Goal: Use online tool/utility: Use online tool/utility

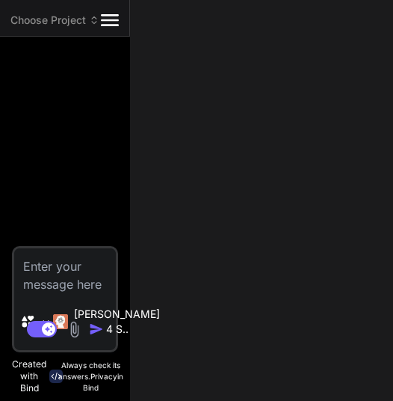
type textarea "x"
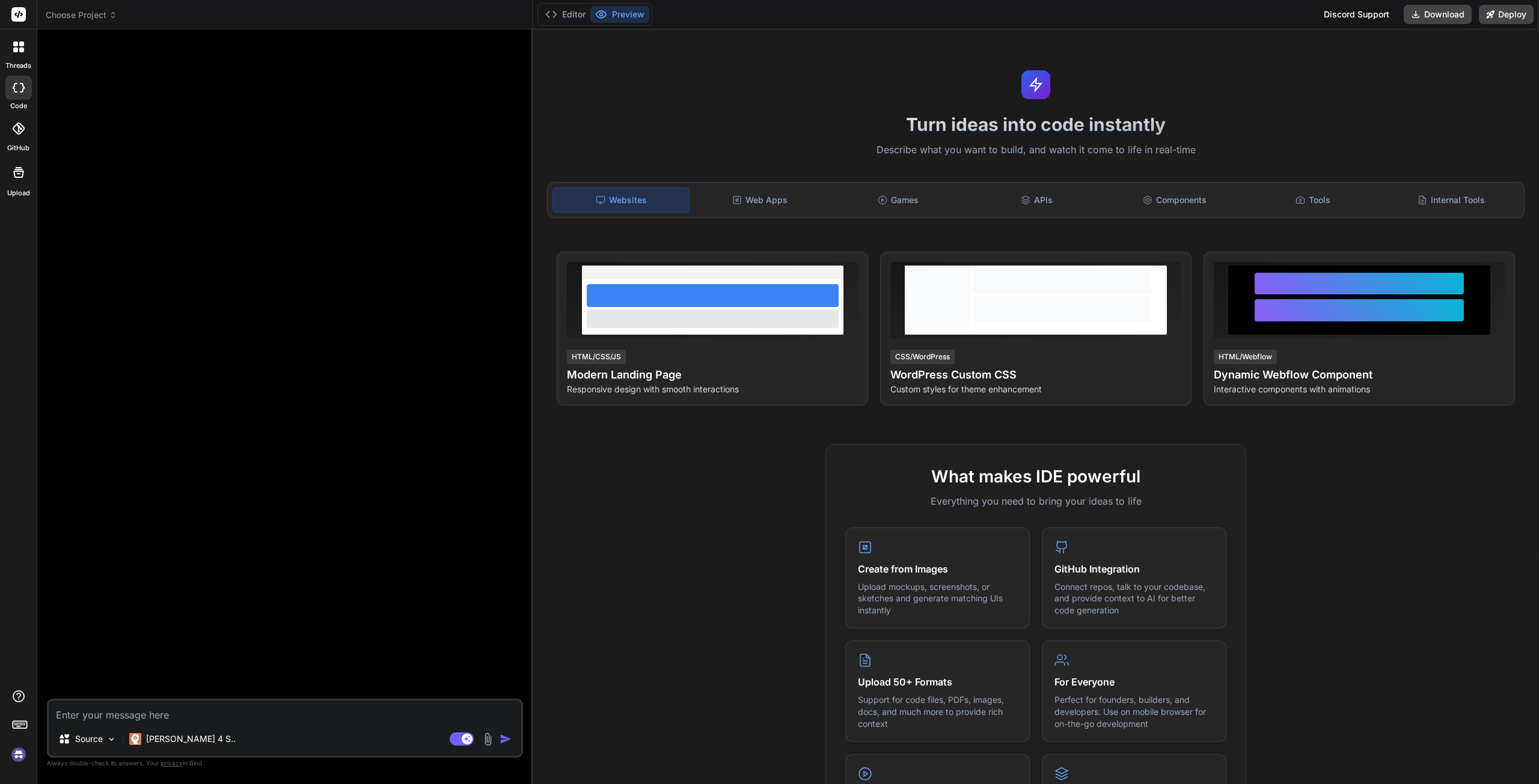
click at [194, 722] on textarea at bounding box center [285, 711] width 473 height 22
type textarea "m"
type textarea "x"
type textarea "ma"
type textarea "x"
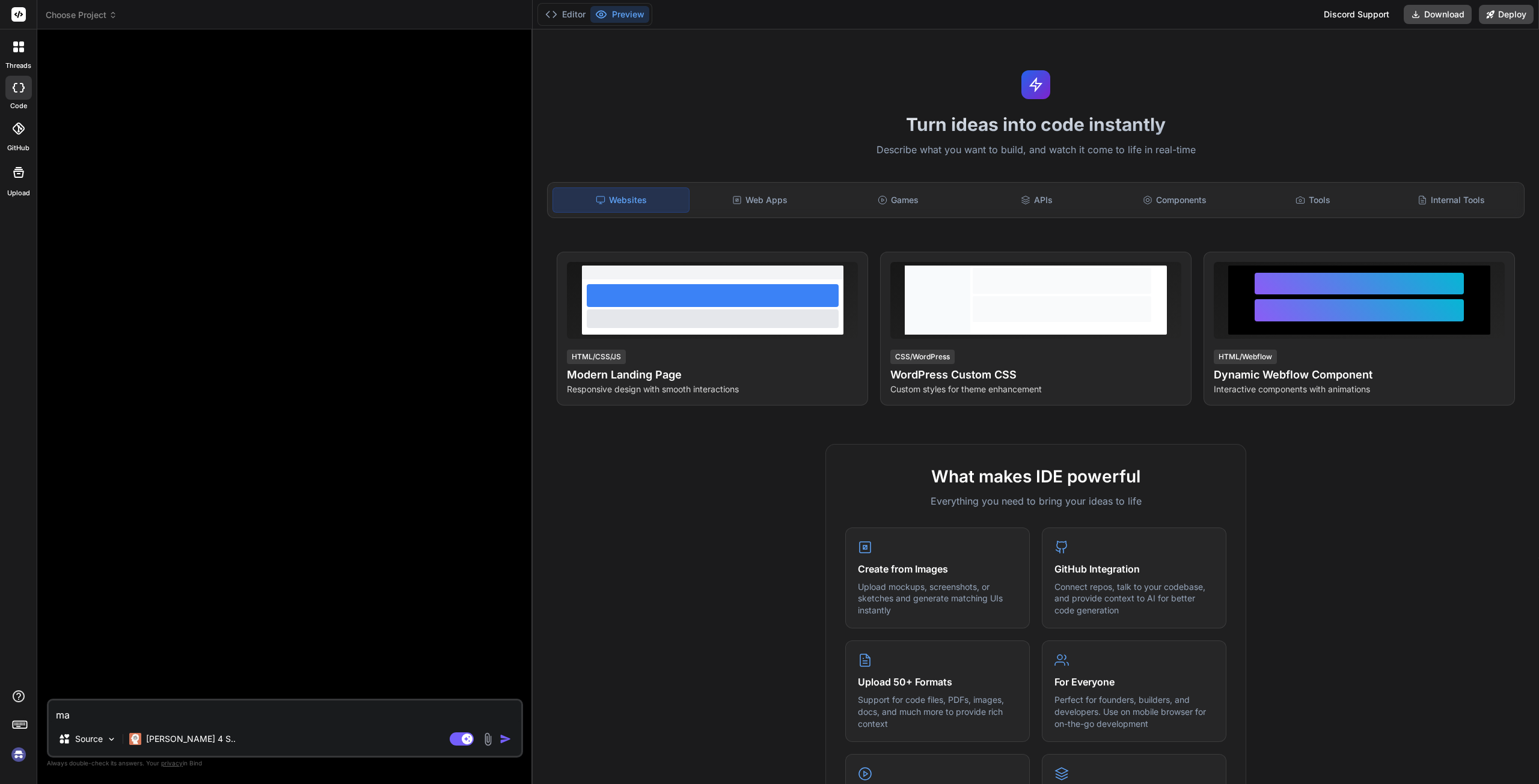
type textarea "mak"
type textarea "x"
type textarea "make"
type textarea "x"
type textarea "make"
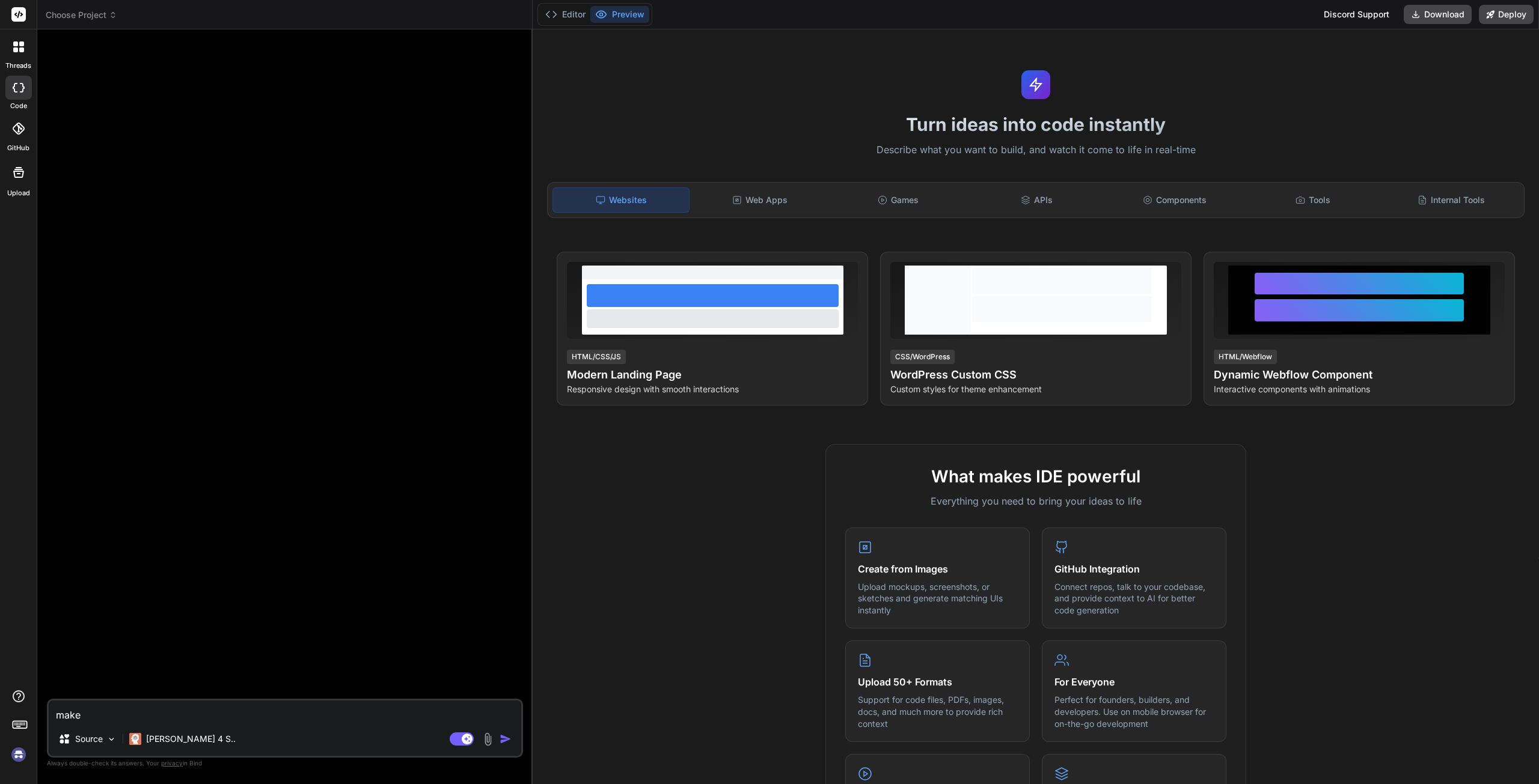
type textarea "x"
type textarea "make m"
type textarea "x"
type textarea "make me"
type textarea "x"
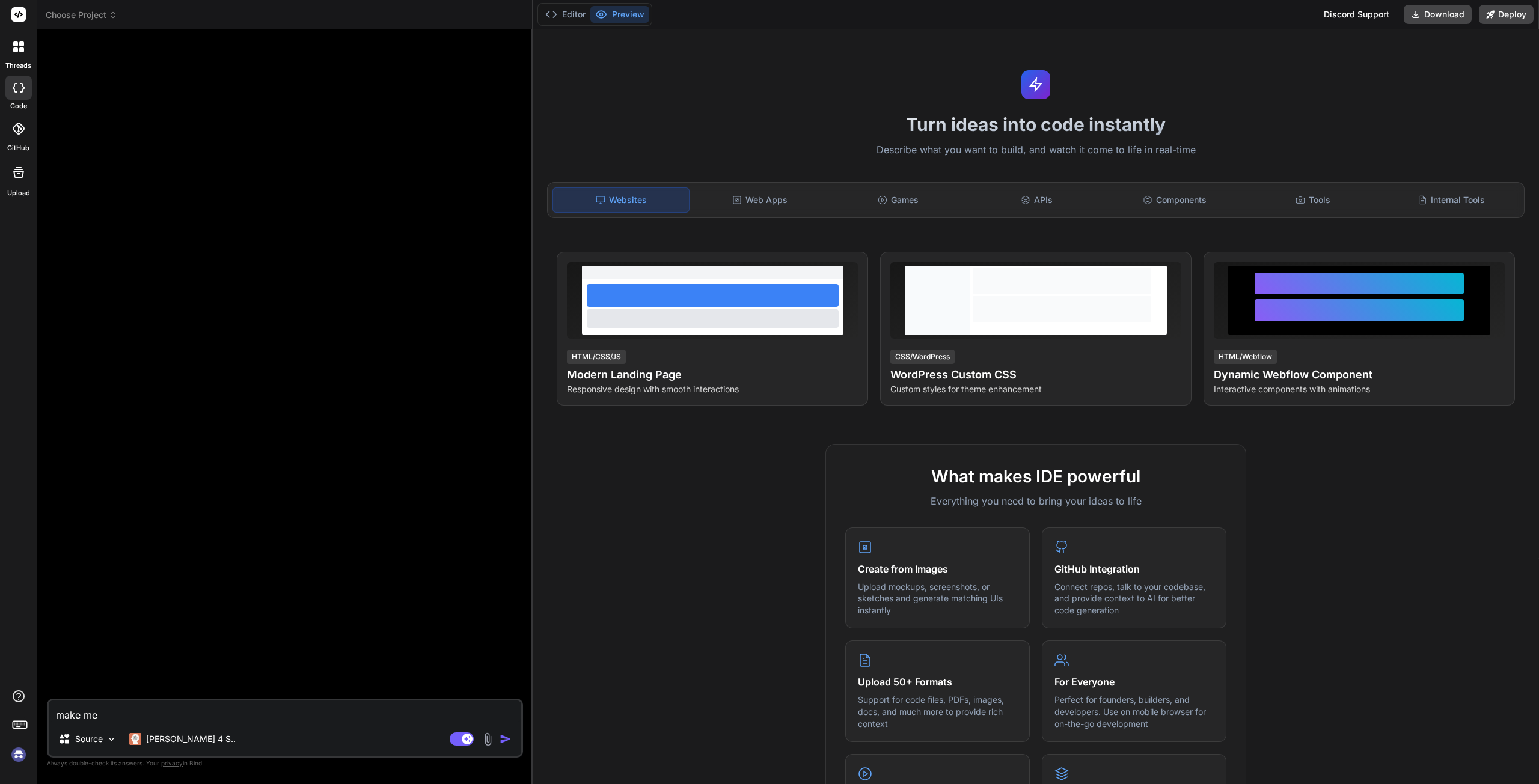
type textarea "make me"
type textarea "x"
type textarea "make me c"
type textarea "x"
type textarea "make me cl"
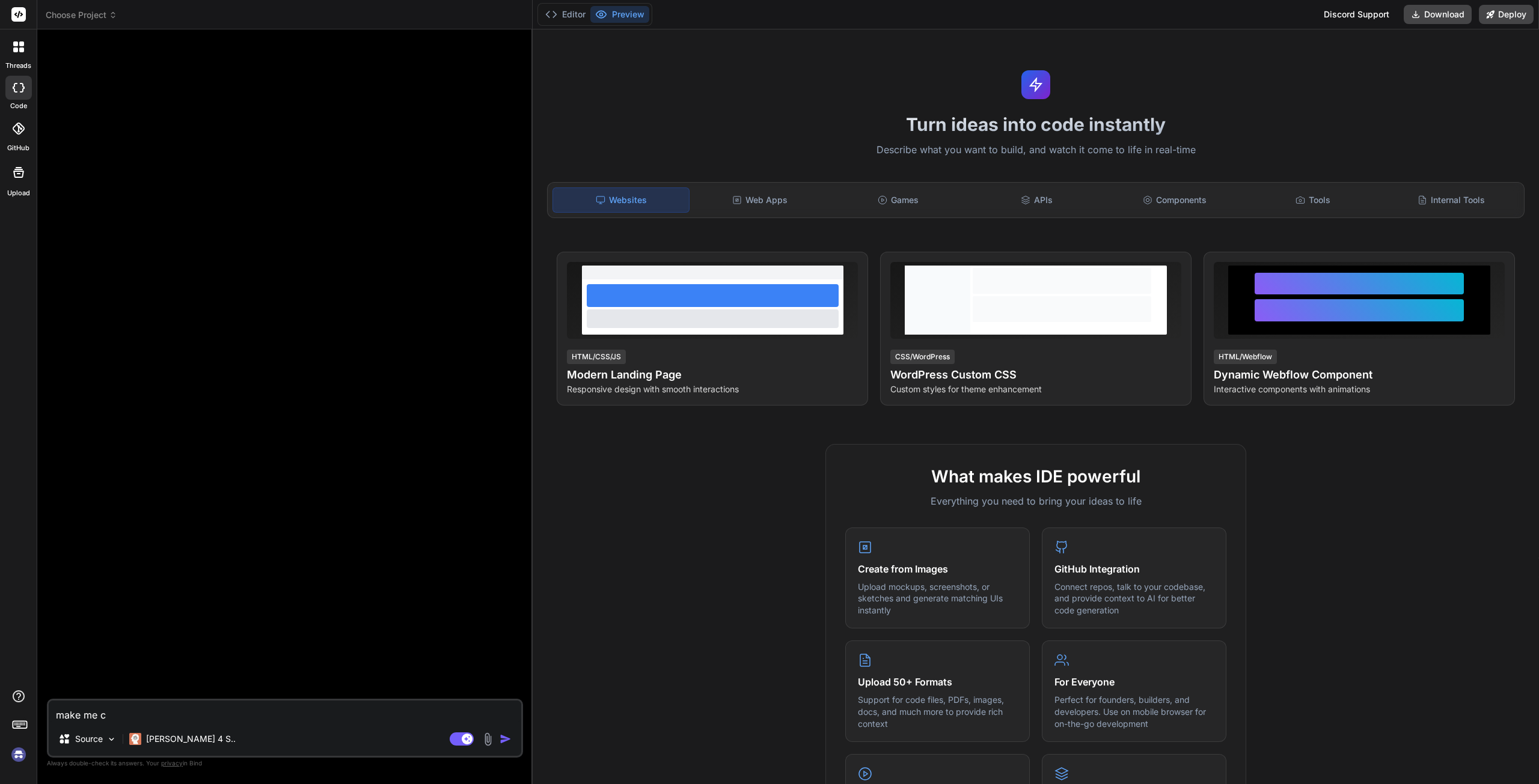
type textarea "x"
type textarea "make me clo"
type textarea "x"
type textarea "make me clon"
type textarea "x"
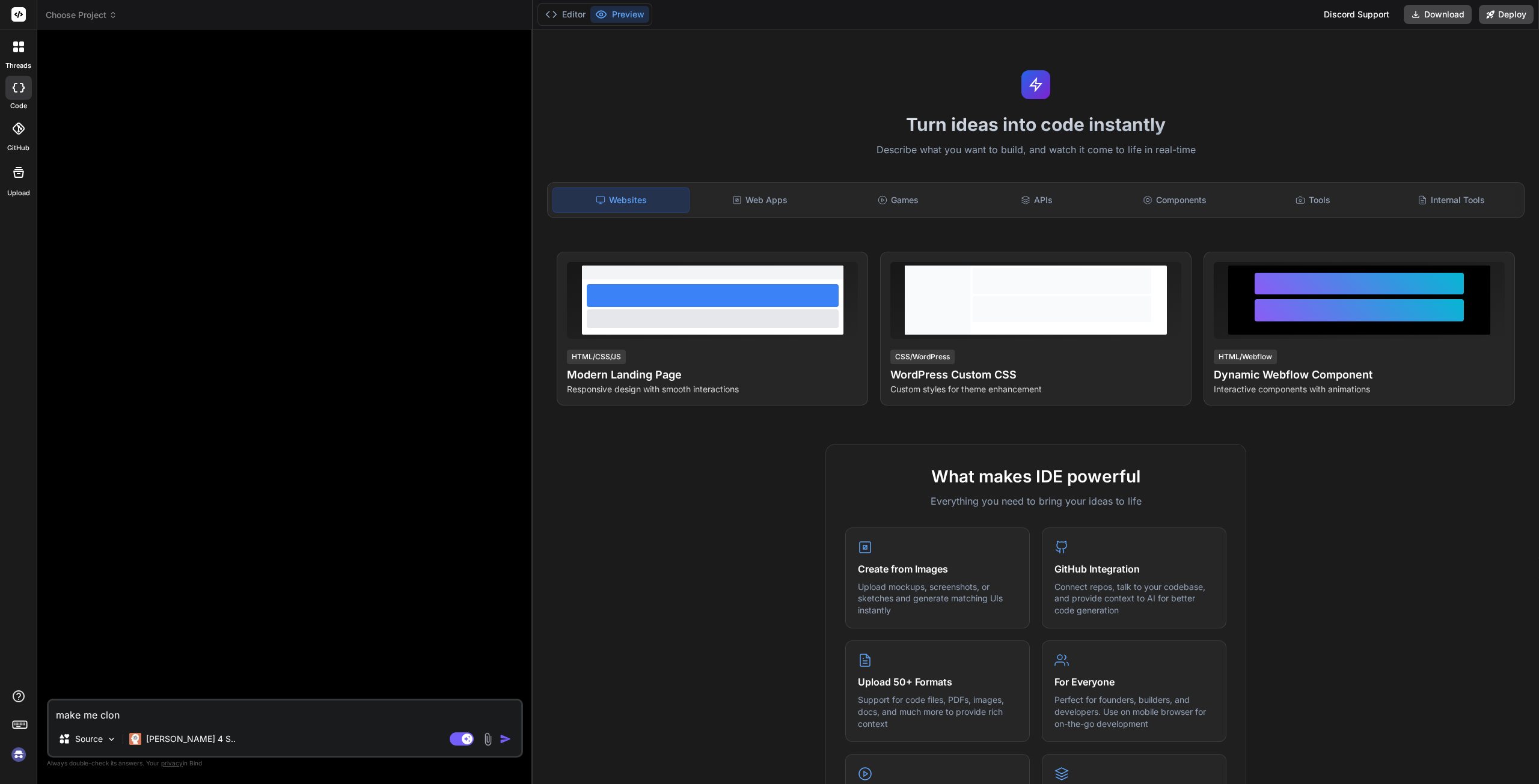
type textarea "make me clone"
type textarea "x"
type textarea "make me clone"
type textarea "x"
type textarea "make me clone o"
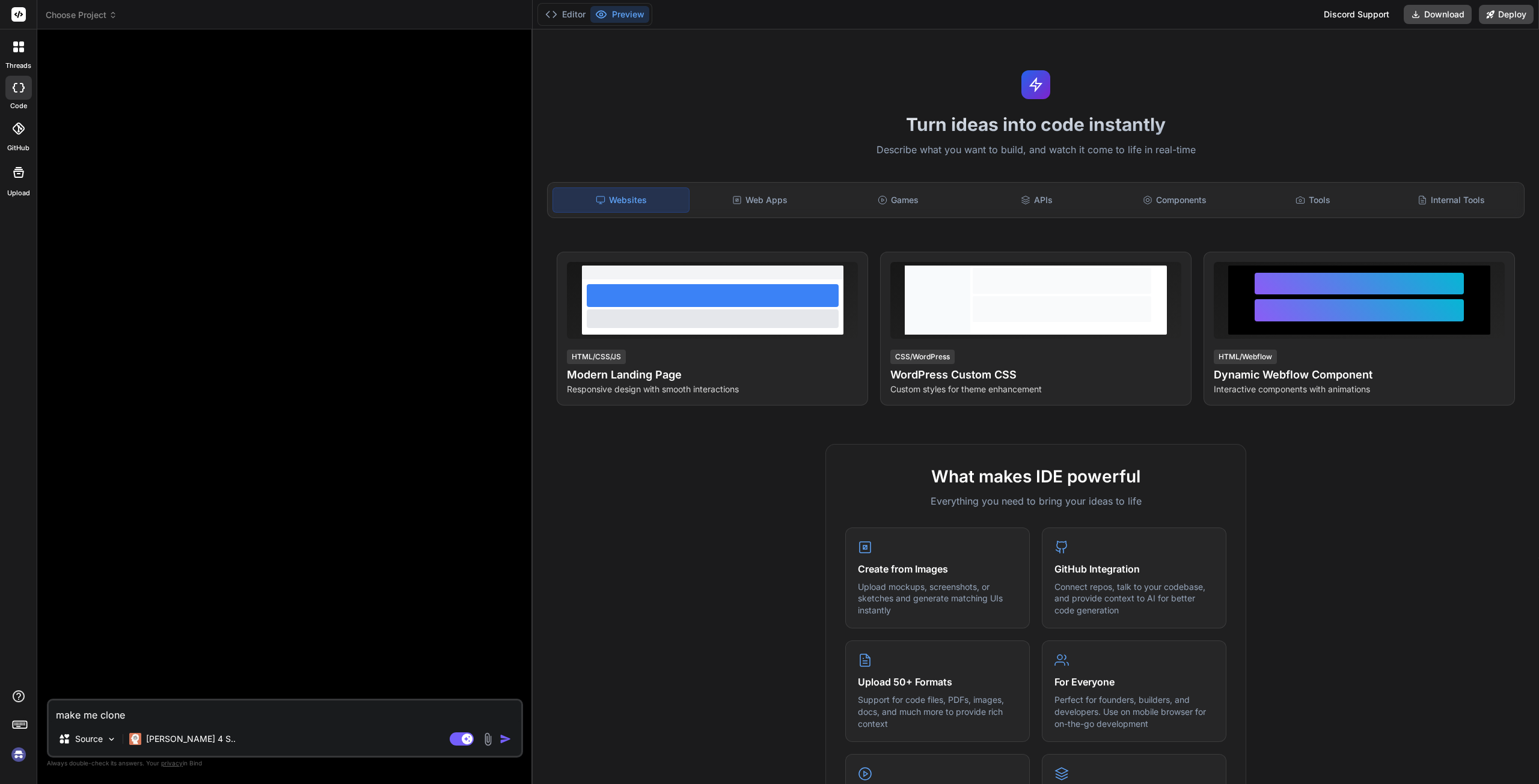
type textarea "x"
type textarea "make me clone of"
type textarea "x"
type textarea "make me clone of"
type textarea "x"
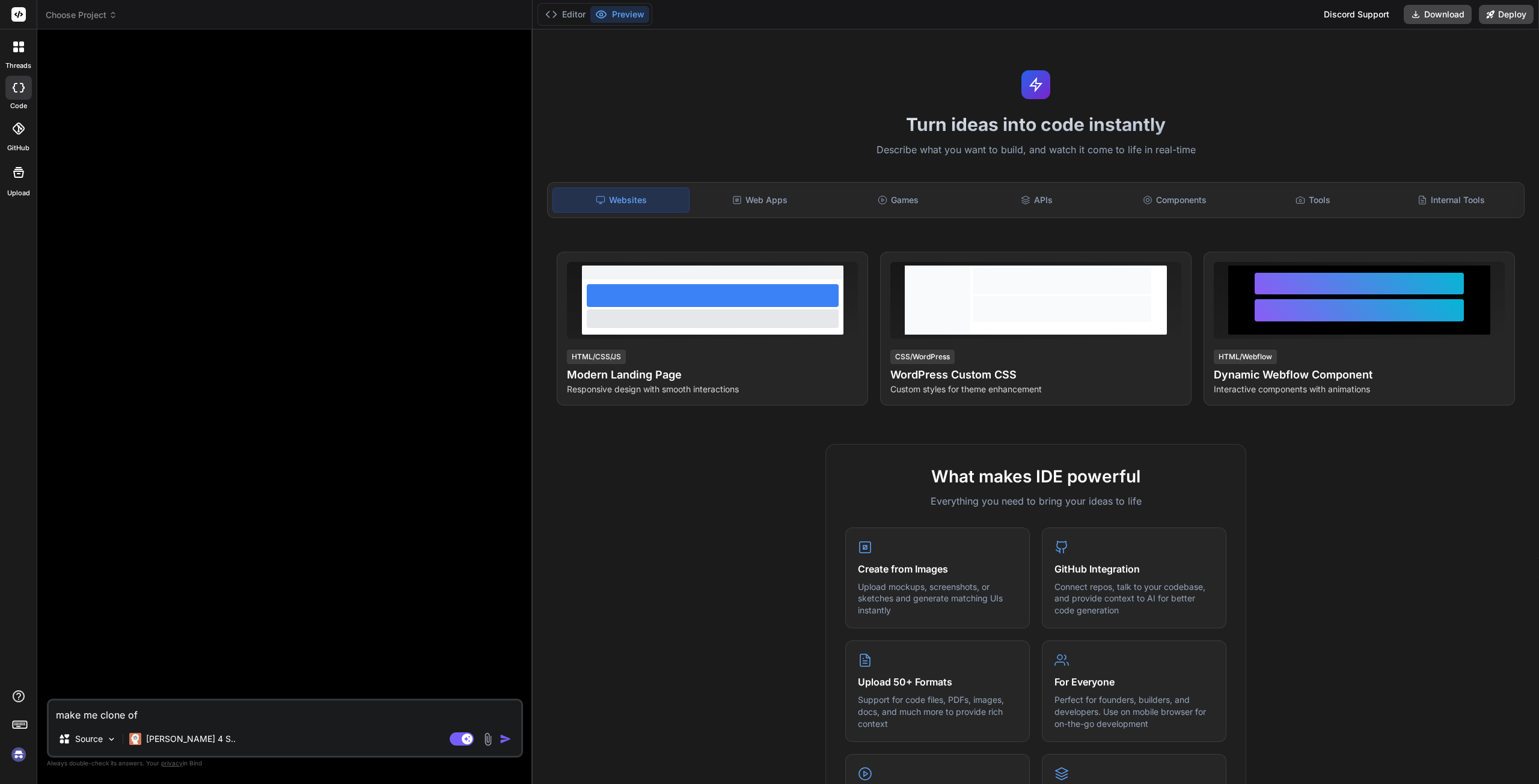
paste textarea "[URL][DOMAIN_NAME]"
type textarea "make me clone of [URL][DOMAIN_NAME]"
type textarea "x"
type textarea "make me clone of [URL][DOMAIN_NAME]"
click at [507, 740] on img "button" at bounding box center [505, 738] width 12 height 12
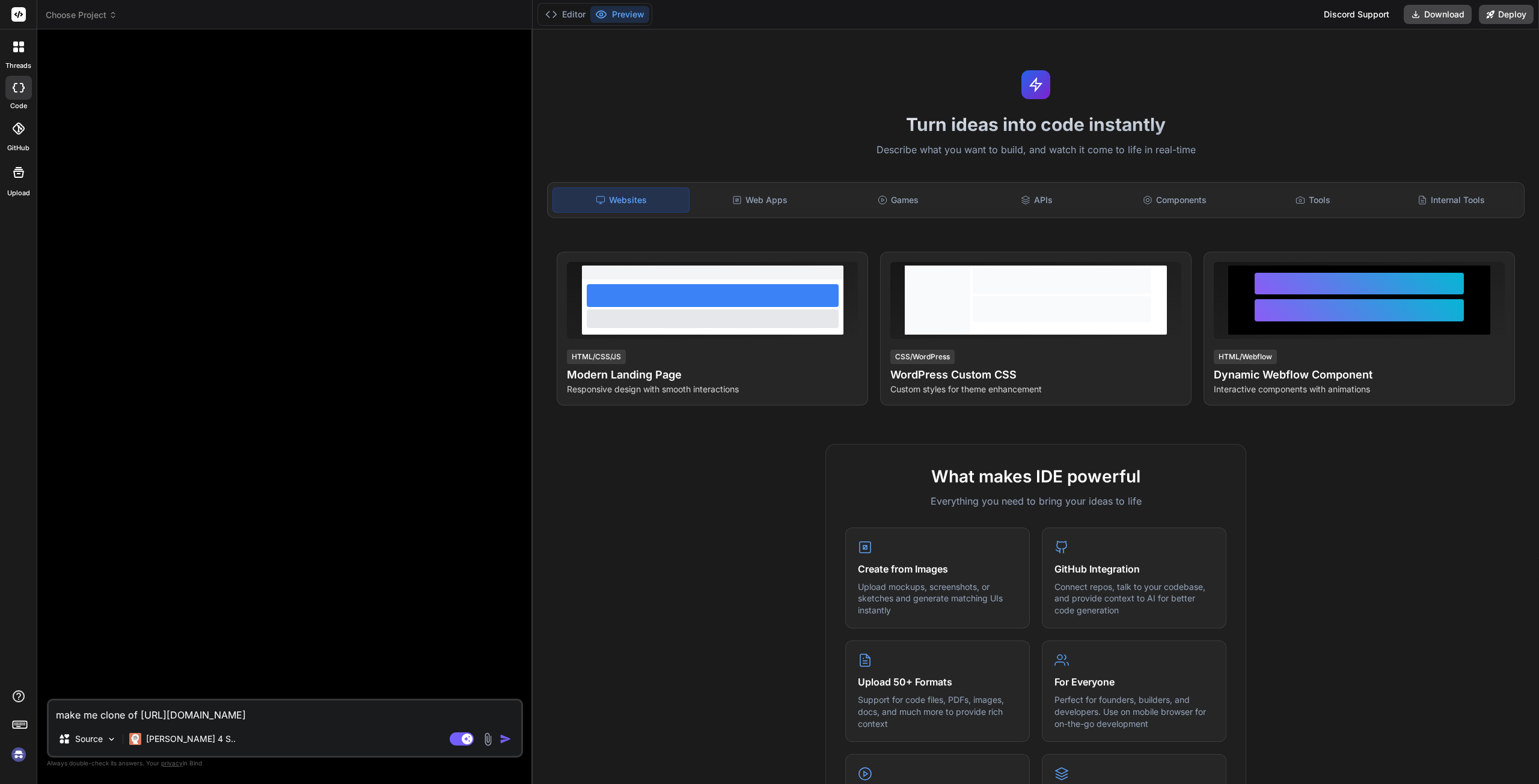
type textarea "x"
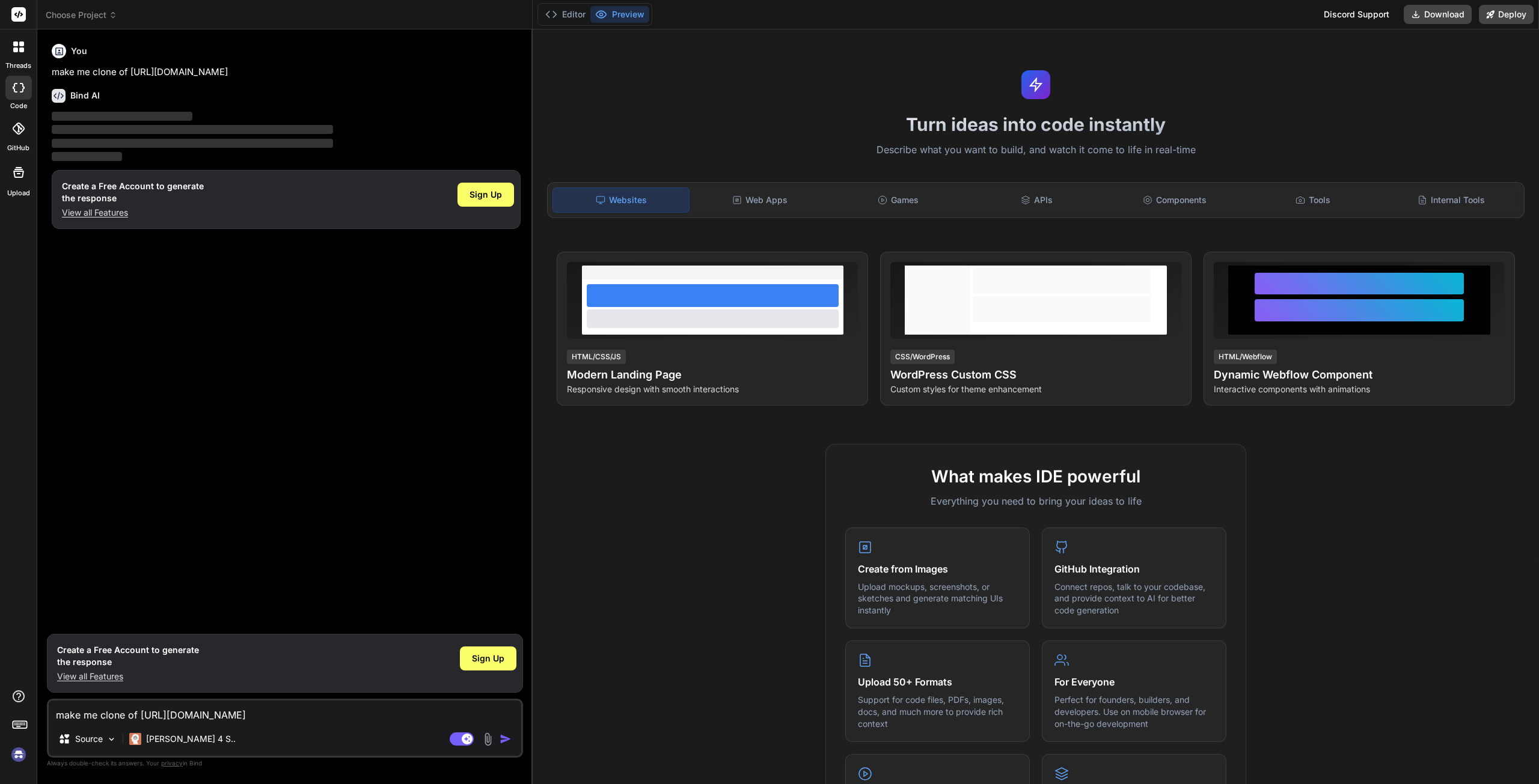
click at [109, 216] on p "View all Features" at bounding box center [133, 212] width 142 height 12
